Goal: Unclear

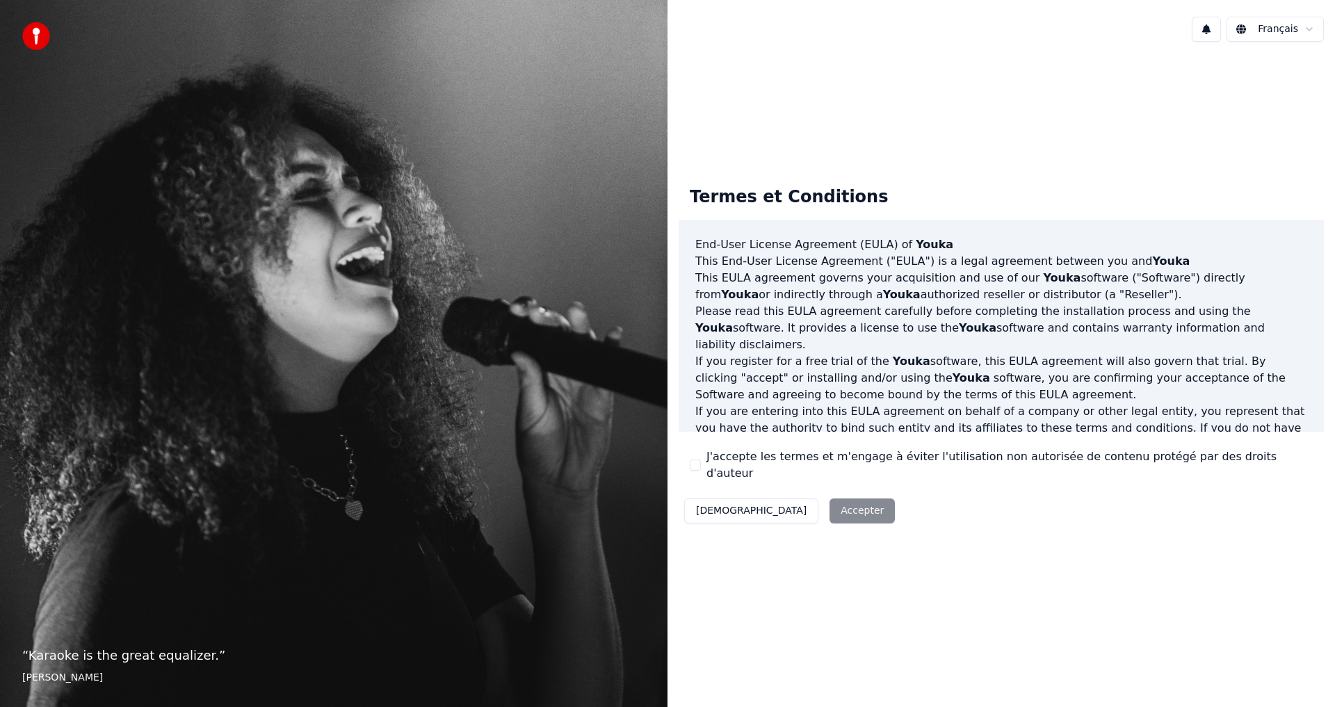
click at [813, 506] on div "Décliner Accepter" at bounding box center [790, 511] width 222 height 36
